Goal: Answer question/provide support

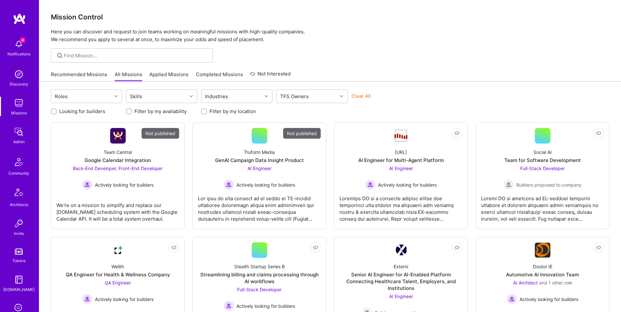
scroll to position [102, 0]
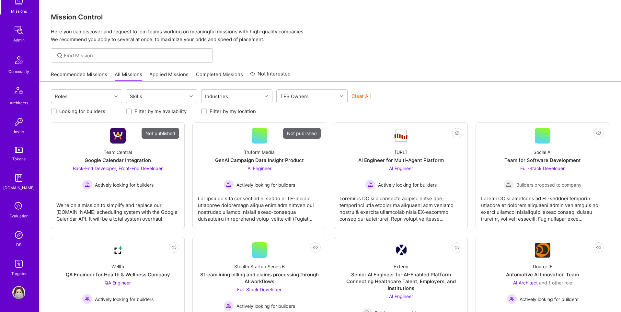
click at [21, 241] on div "DB" at bounding box center [19, 244] width 6 height 7
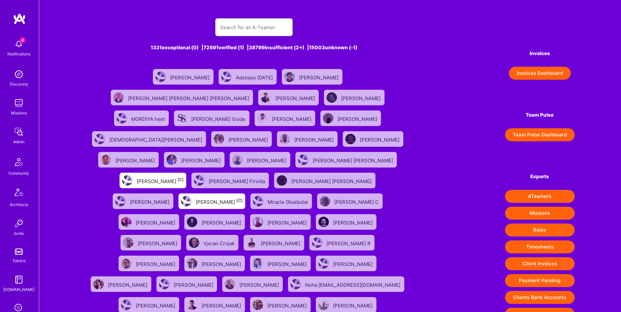
click at [258, 24] on input "text" at bounding box center [253, 27] width 67 height 17
paste input "[PERSON_NAME][EMAIL_ADDRESS][PERSON_NAME][DOMAIN_NAME]"
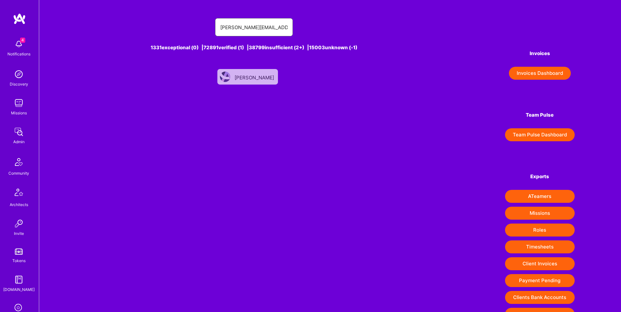
type input "[PERSON_NAME][EMAIL_ADDRESS][PERSON_NAME][DOMAIN_NAME]"
click at [260, 73] on div "[PERSON_NAME]" at bounding box center [255, 77] width 41 height 8
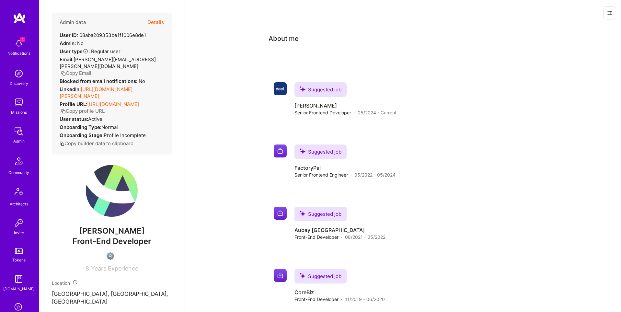
scroll to position [102, 0]
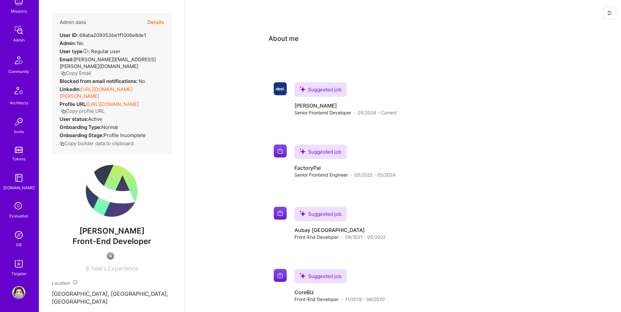
click at [19, 235] on img at bounding box center [18, 234] width 13 height 13
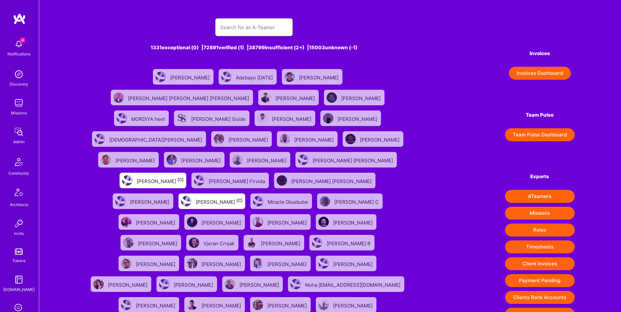
click at [259, 29] on input "text" at bounding box center [253, 27] width 67 height 17
paste input "[EMAIL_ADDRESS][DOMAIN_NAME]"
type input "[EMAIL_ADDRESS][DOMAIN_NAME]"
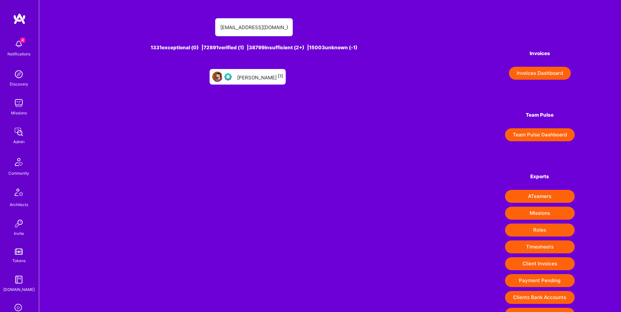
click at [262, 73] on div "[PERSON_NAME] [1]" at bounding box center [260, 77] width 46 height 8
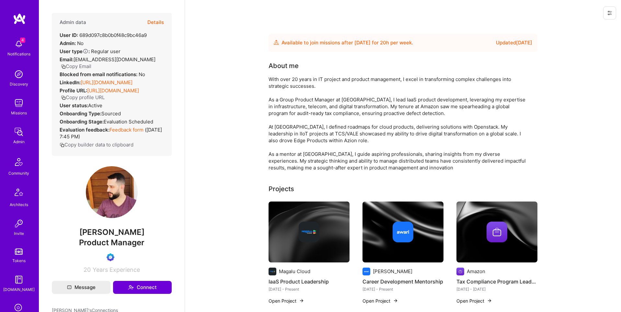
click at [158, 22] on button "Details" at bounding box center [155, 22] width 17 height 19
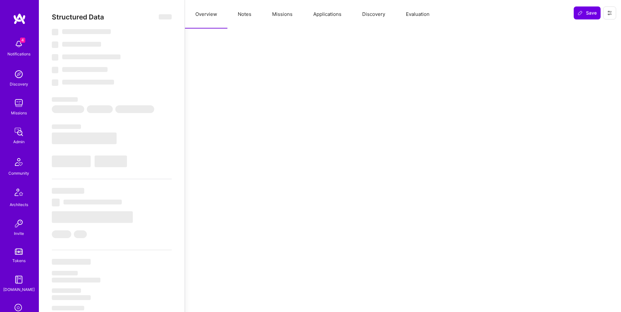
select select "Future Date"
select select "Verified"
select select "BR"
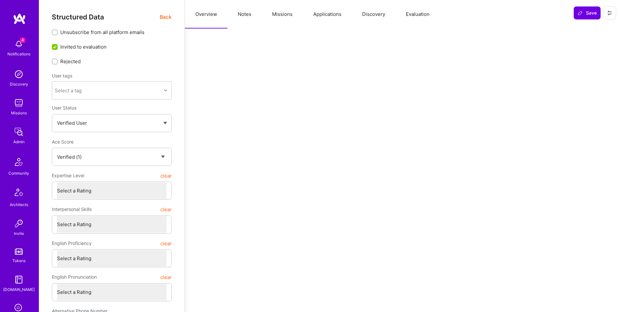
click at [413, 18] on button "Evaluation" at bounding box center [418, 14] width 44 height 29
